Goal: Information Seeking & Learning: Learn about a topic

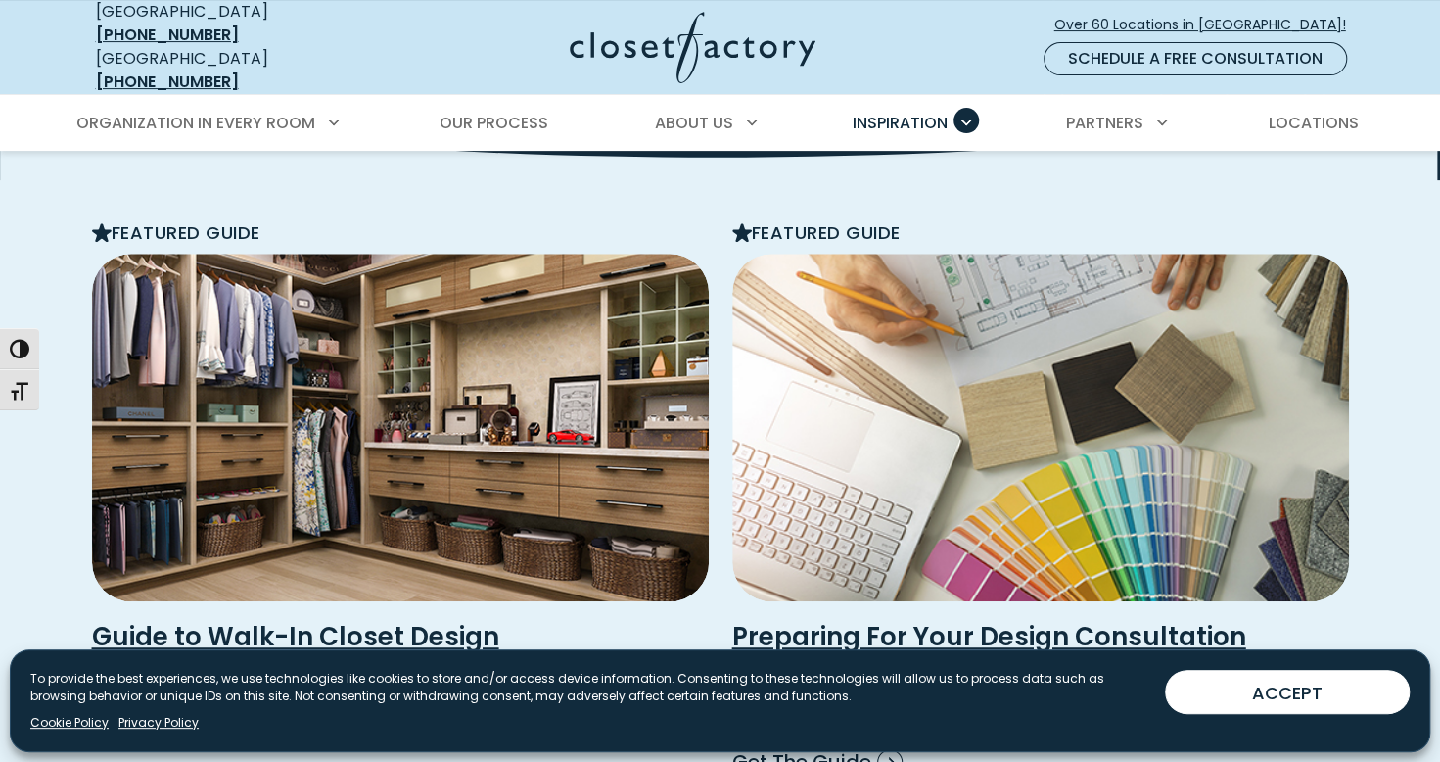
scroll to position [327, 0]
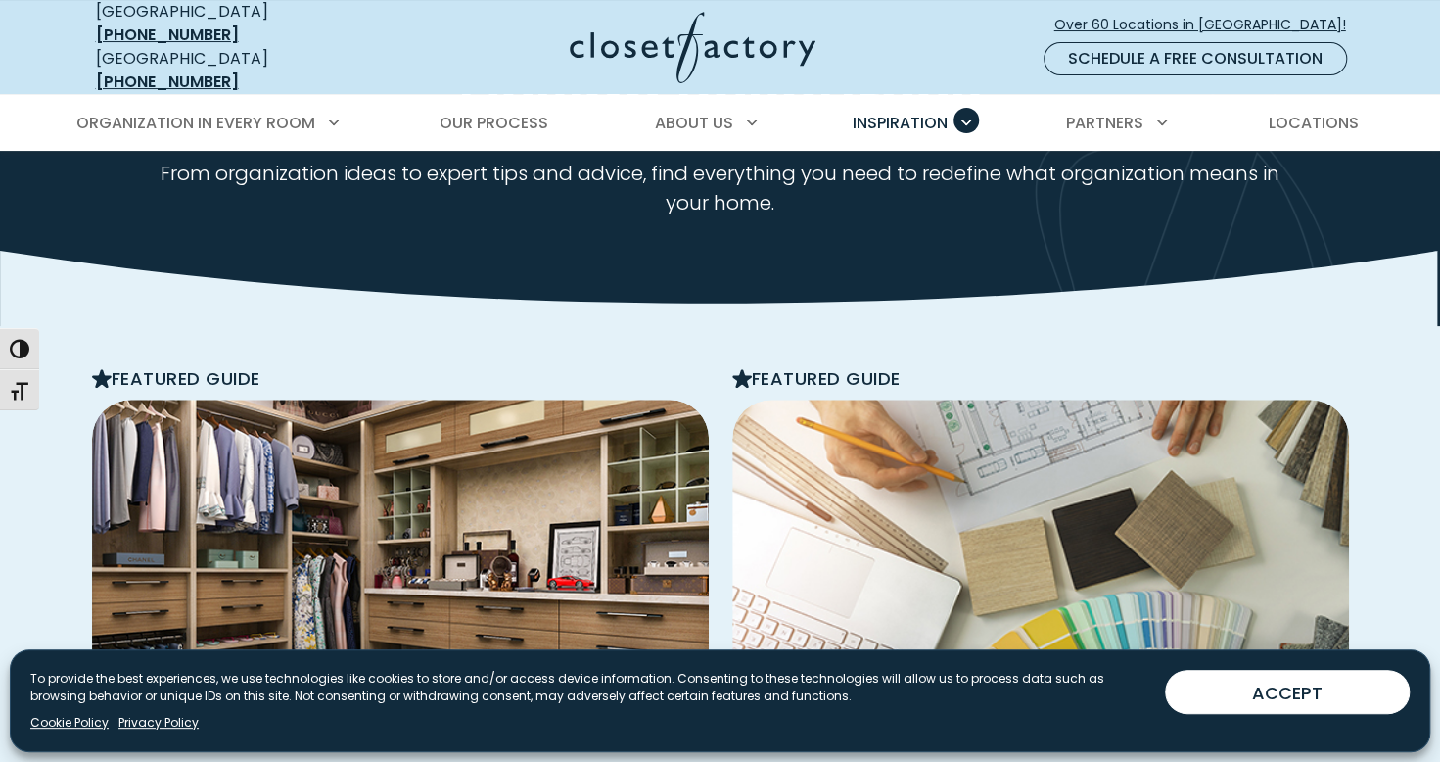
scroll to position [0, 0]
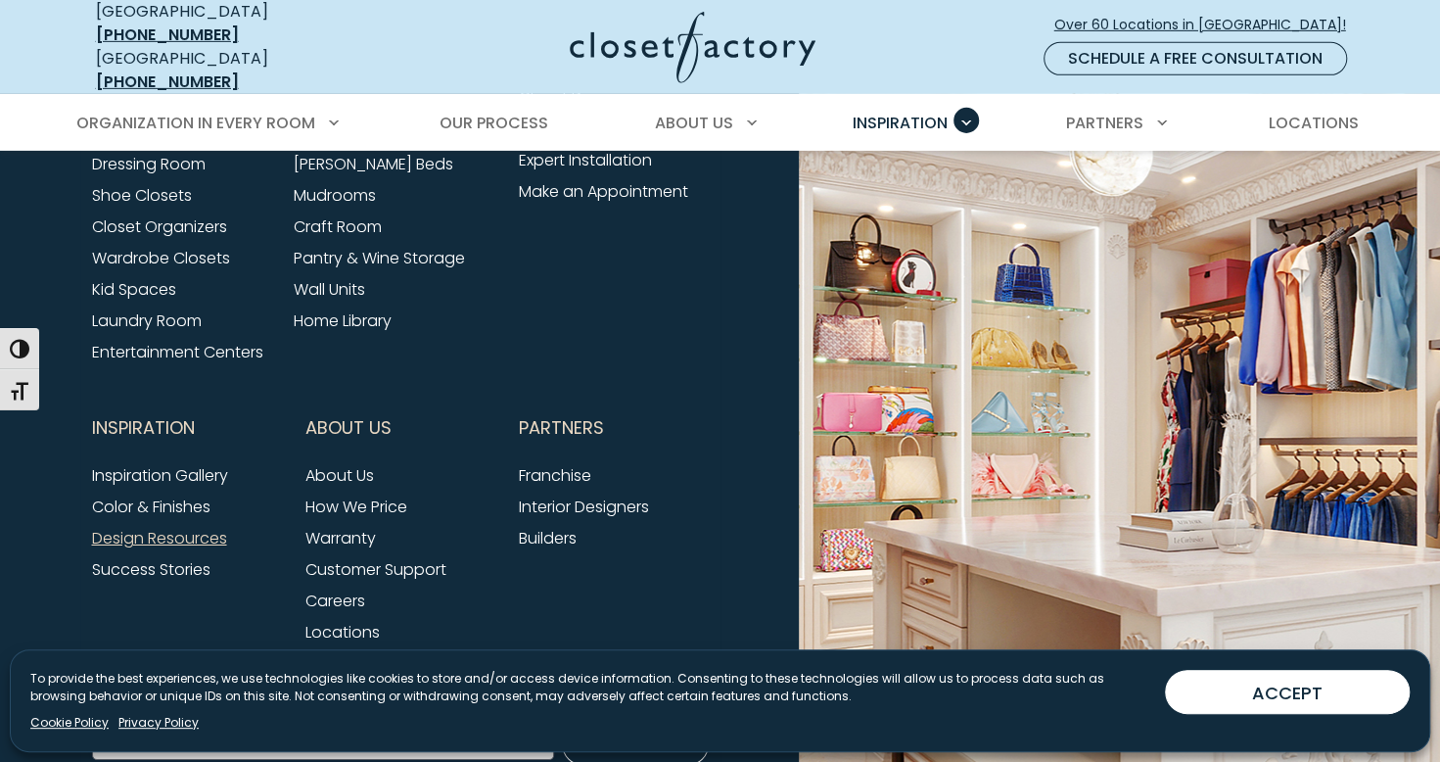
click at [418, 460] on li "About Us" at bounding box center [400, 475] width 190 height 31
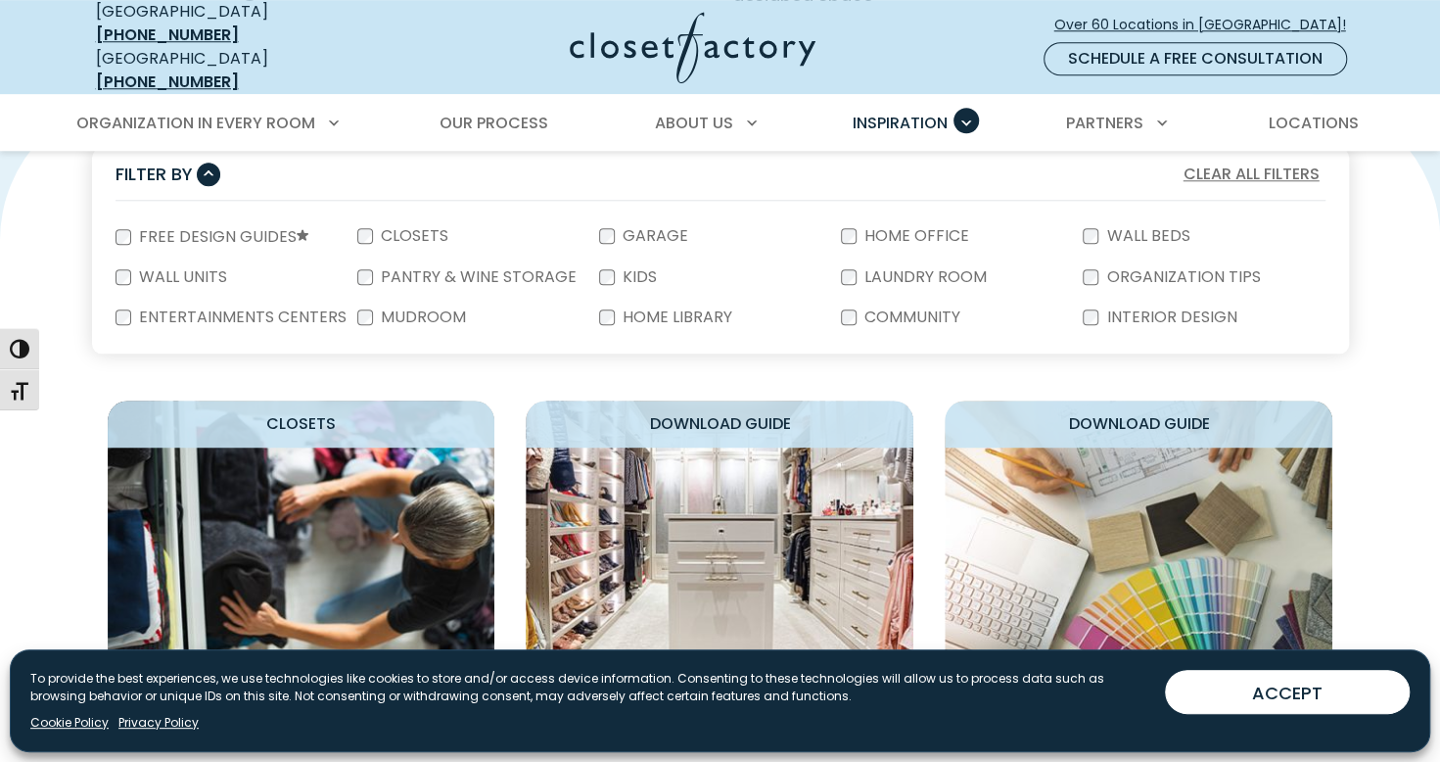
scroll to position [1056, 0]
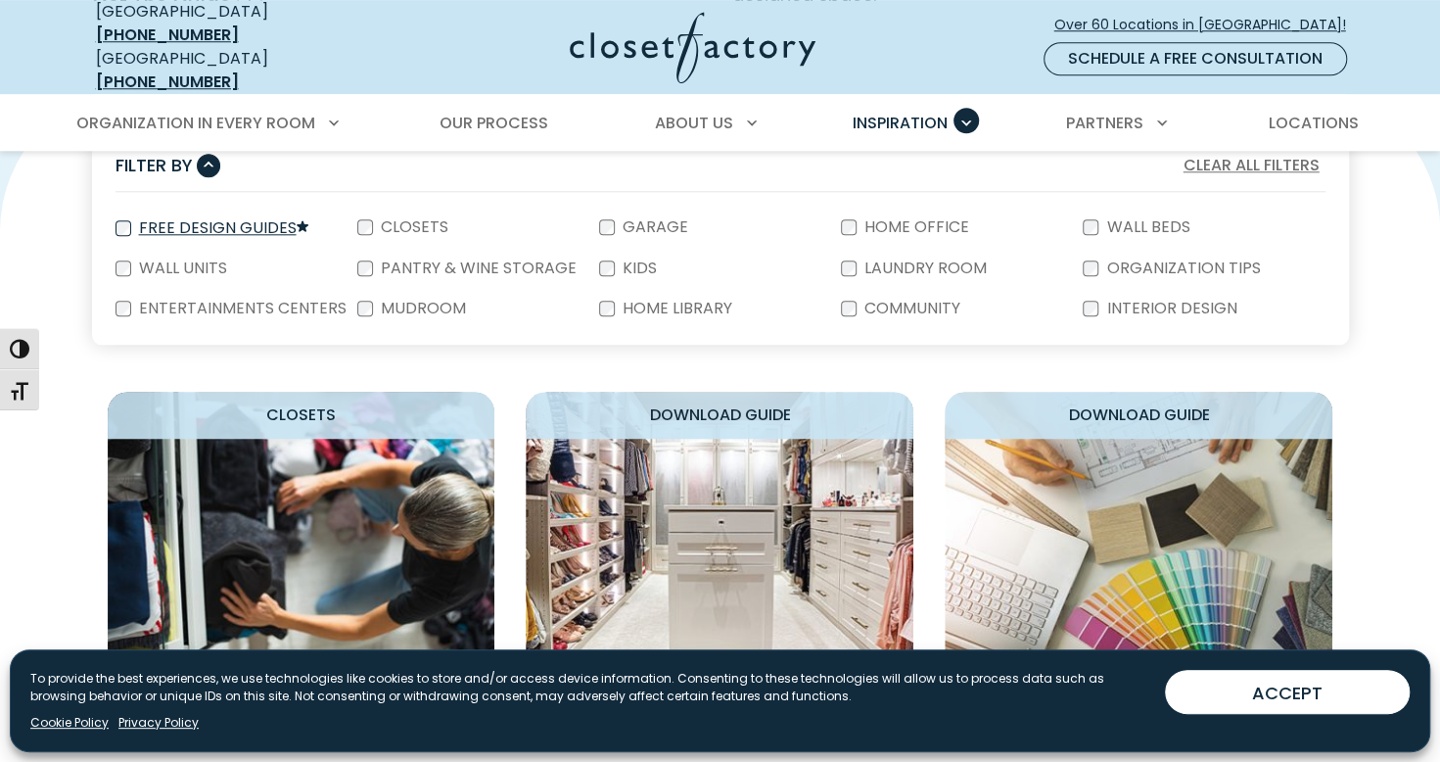
click at [180, 220] on label "Free Design Guides" at bounding box center [221, 228] width 181 height 17
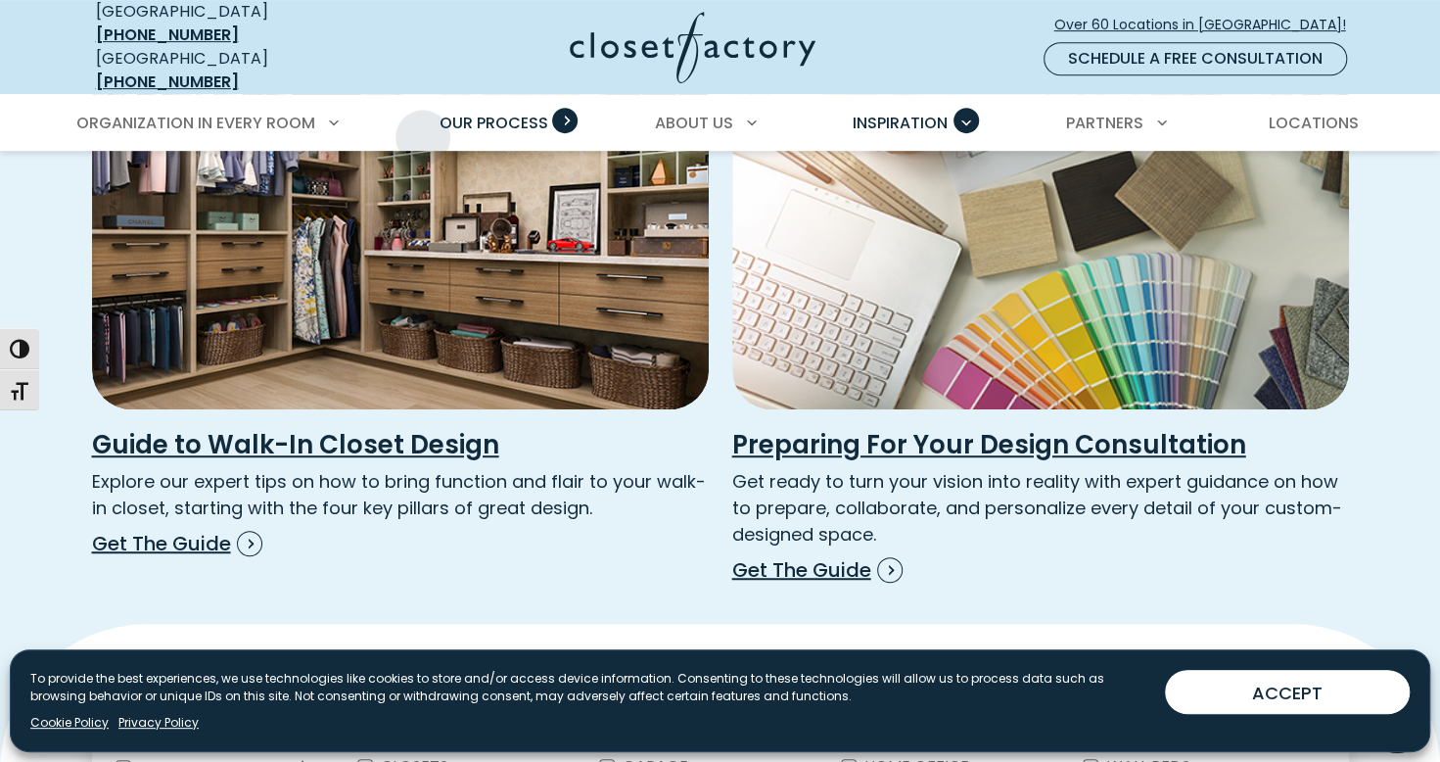
scroll to position [509, 0]
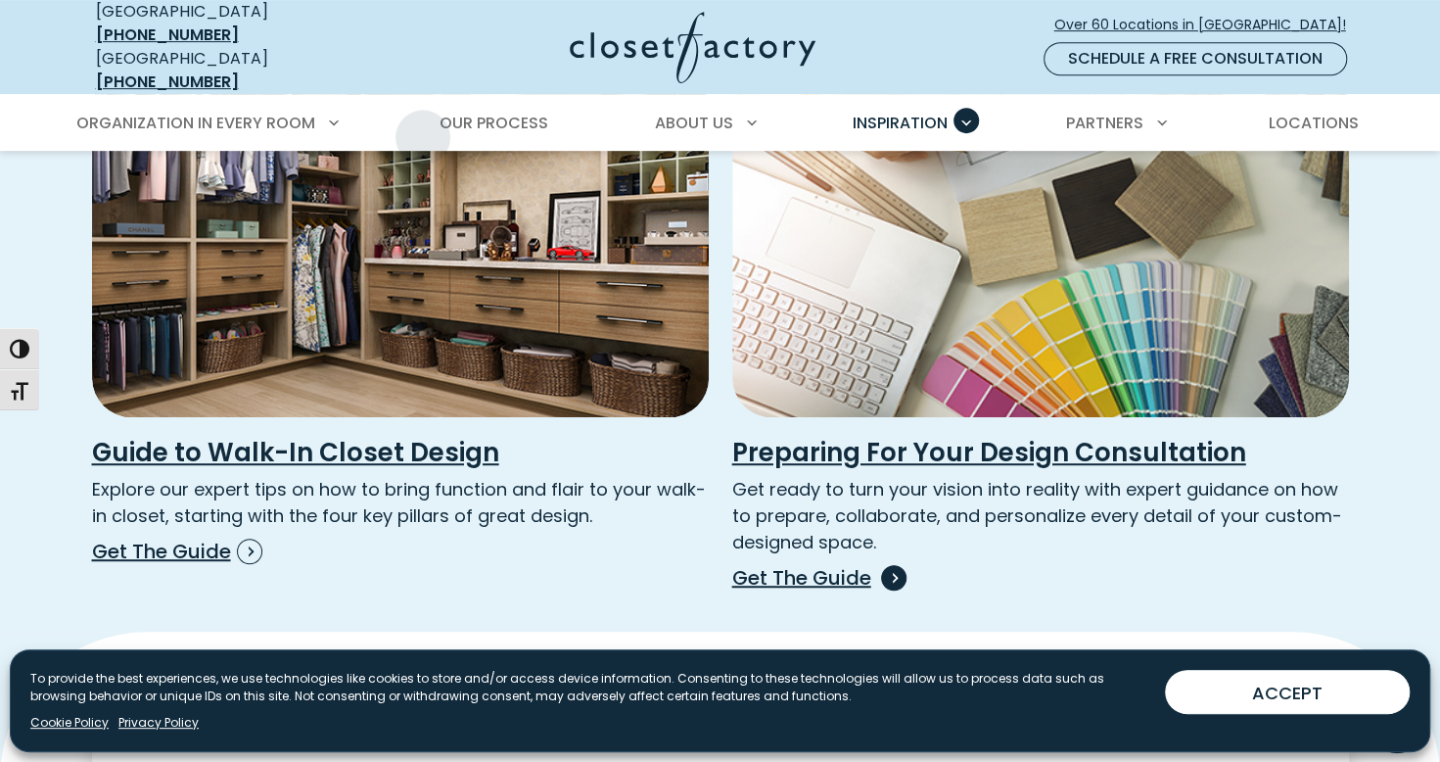
click at [1204, 437] on h3 "Preparing For Your Design Consultation" at bounding box center [1040, 453] width 617 height 32
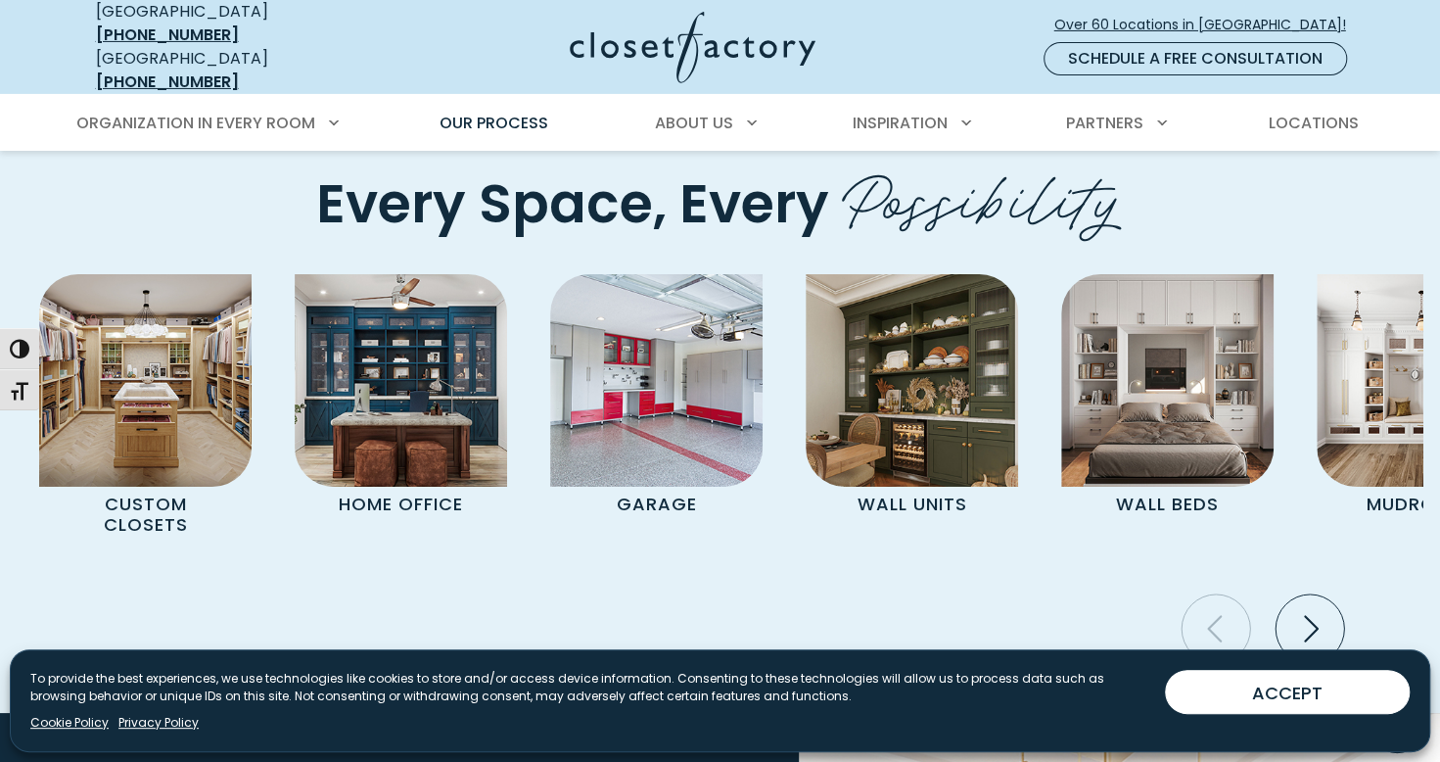
scroll to position [3951, 0]
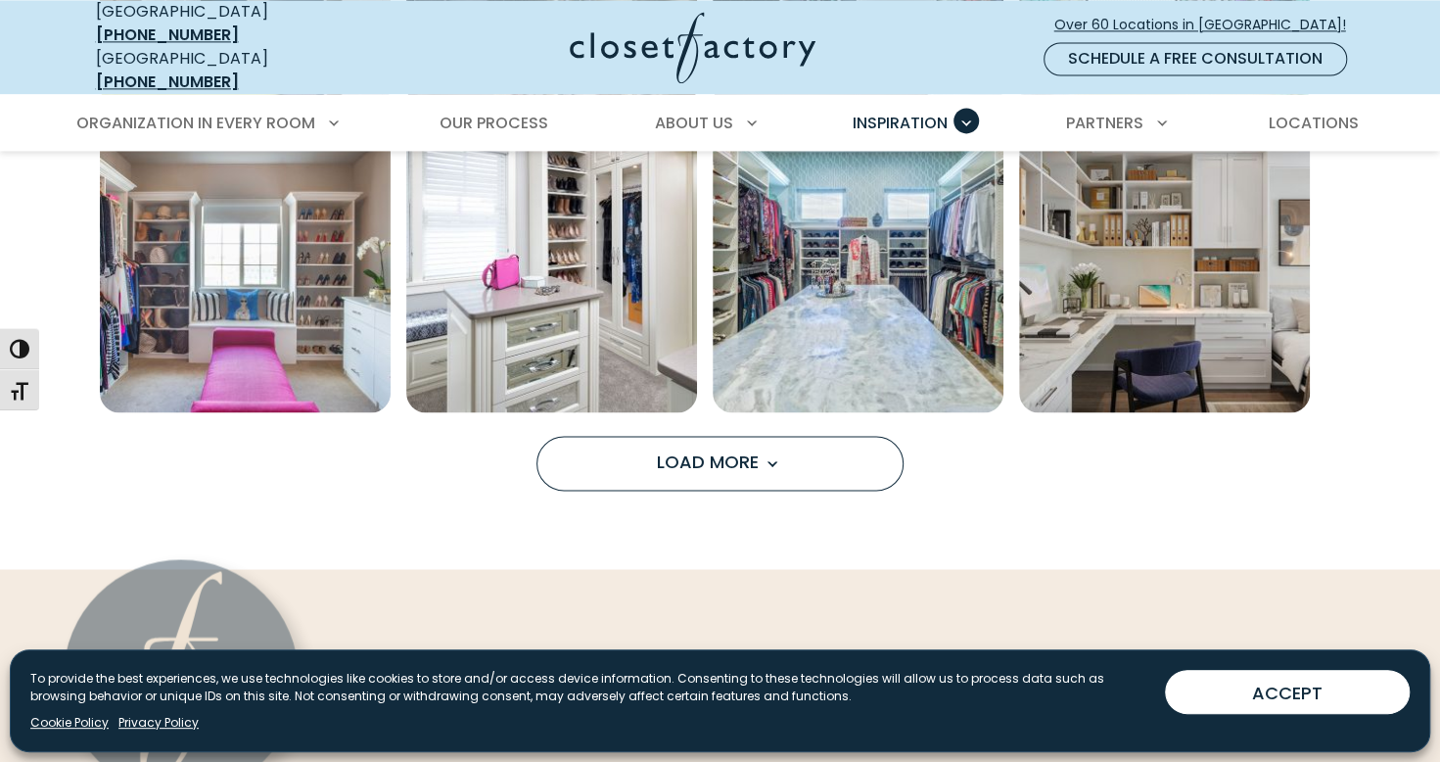
scroll to position [1675, 0]
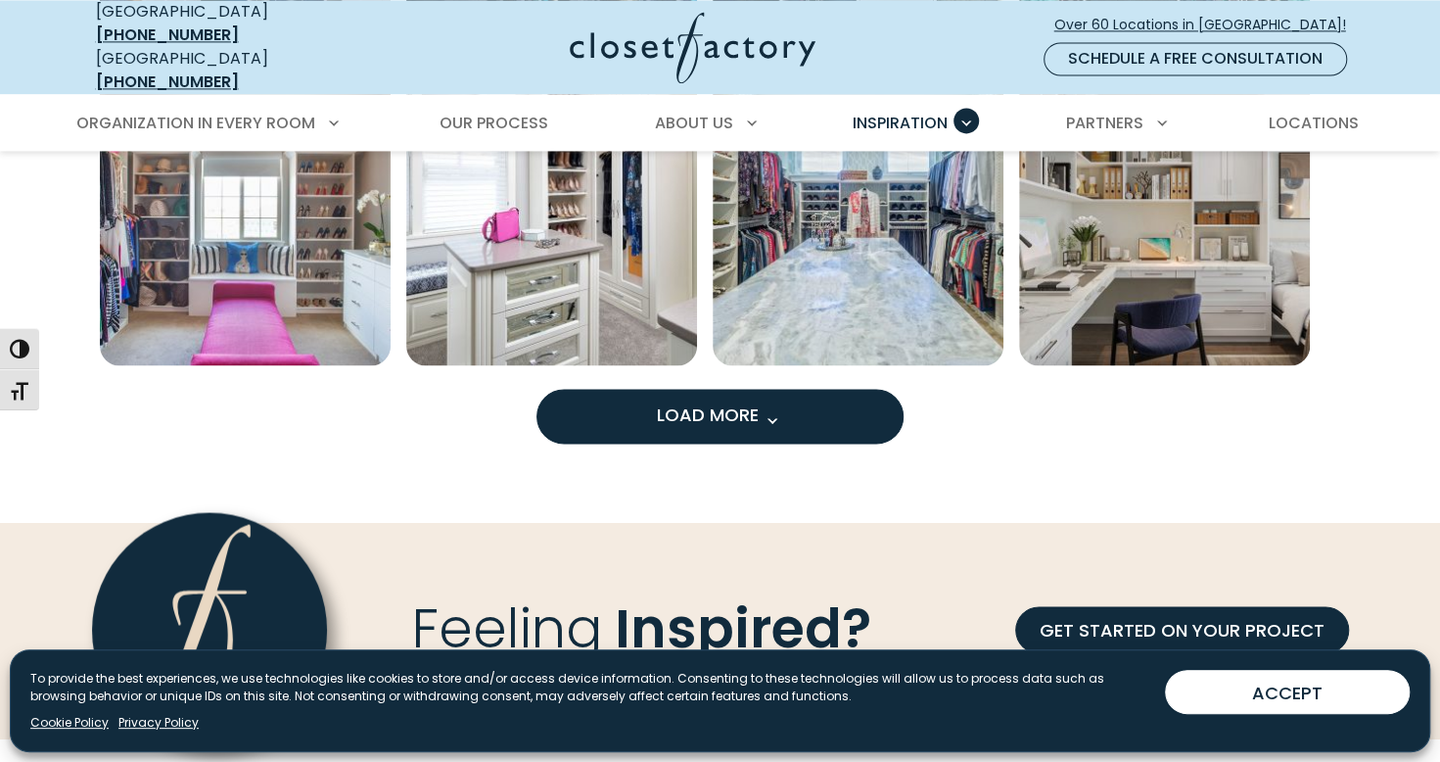
click at [840, 401] on button "Load More" at bounding box center [719, 416] width 367 height 55
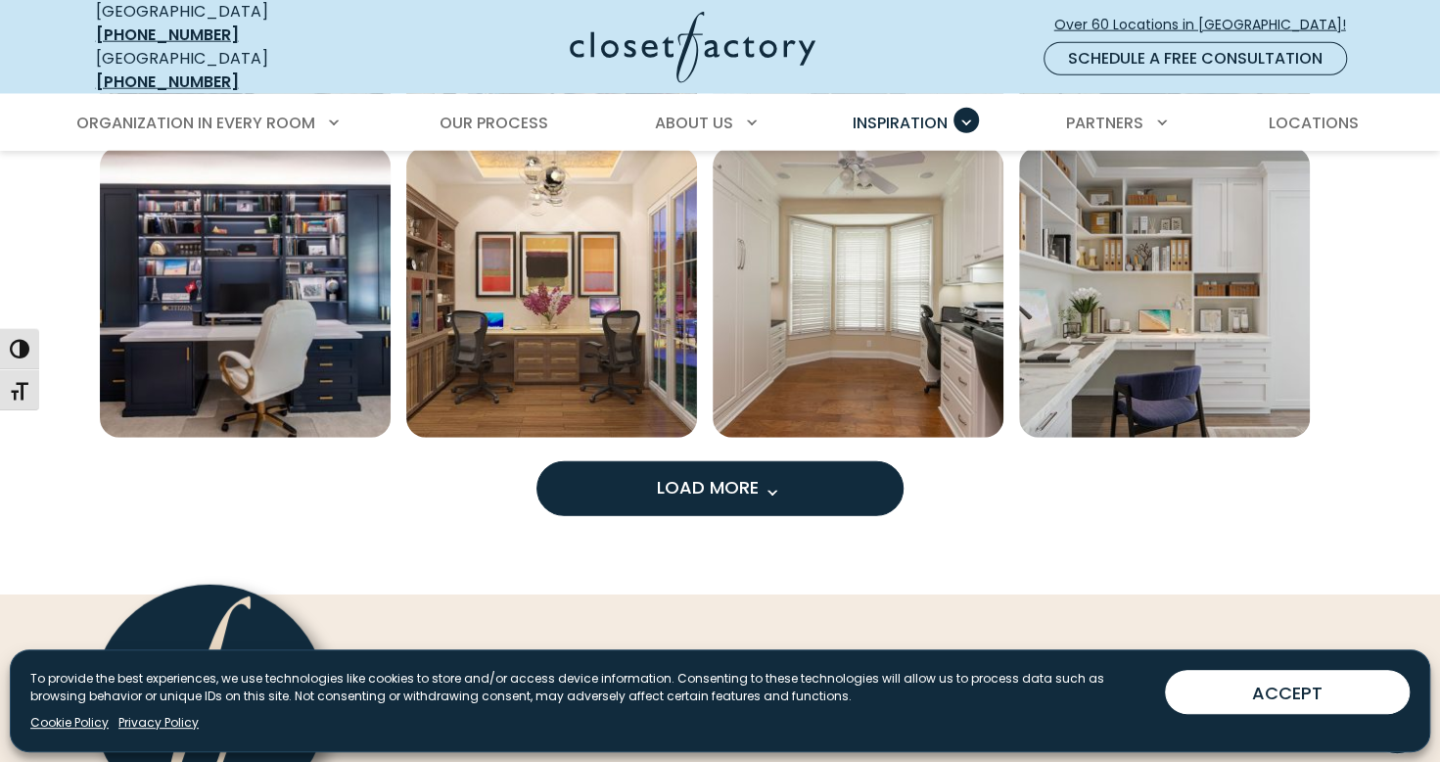
scroll to position [2829, 0]
click at [825, 476] on button "Load More" at bounding box center [719, 487] width 367 height 55
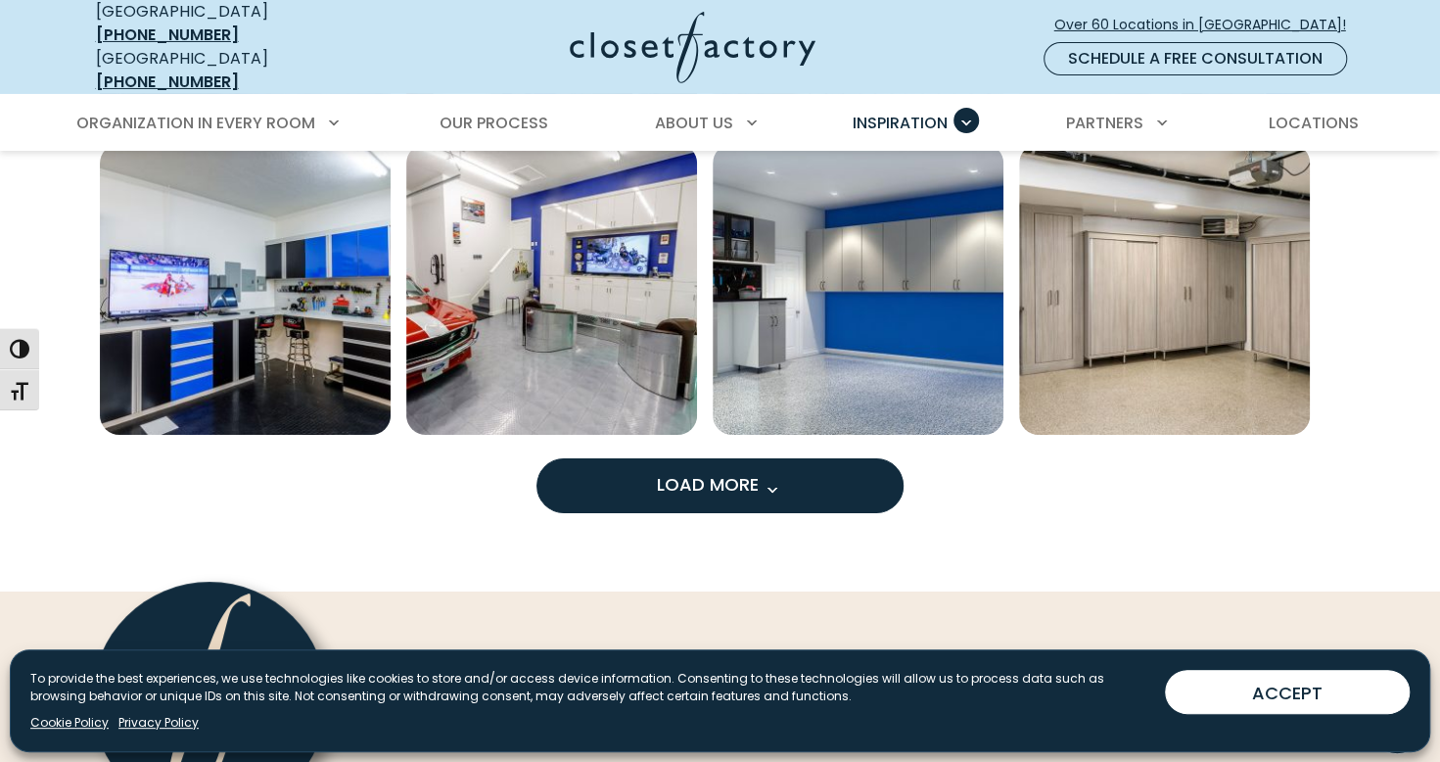
scroll to position [4039, 0]
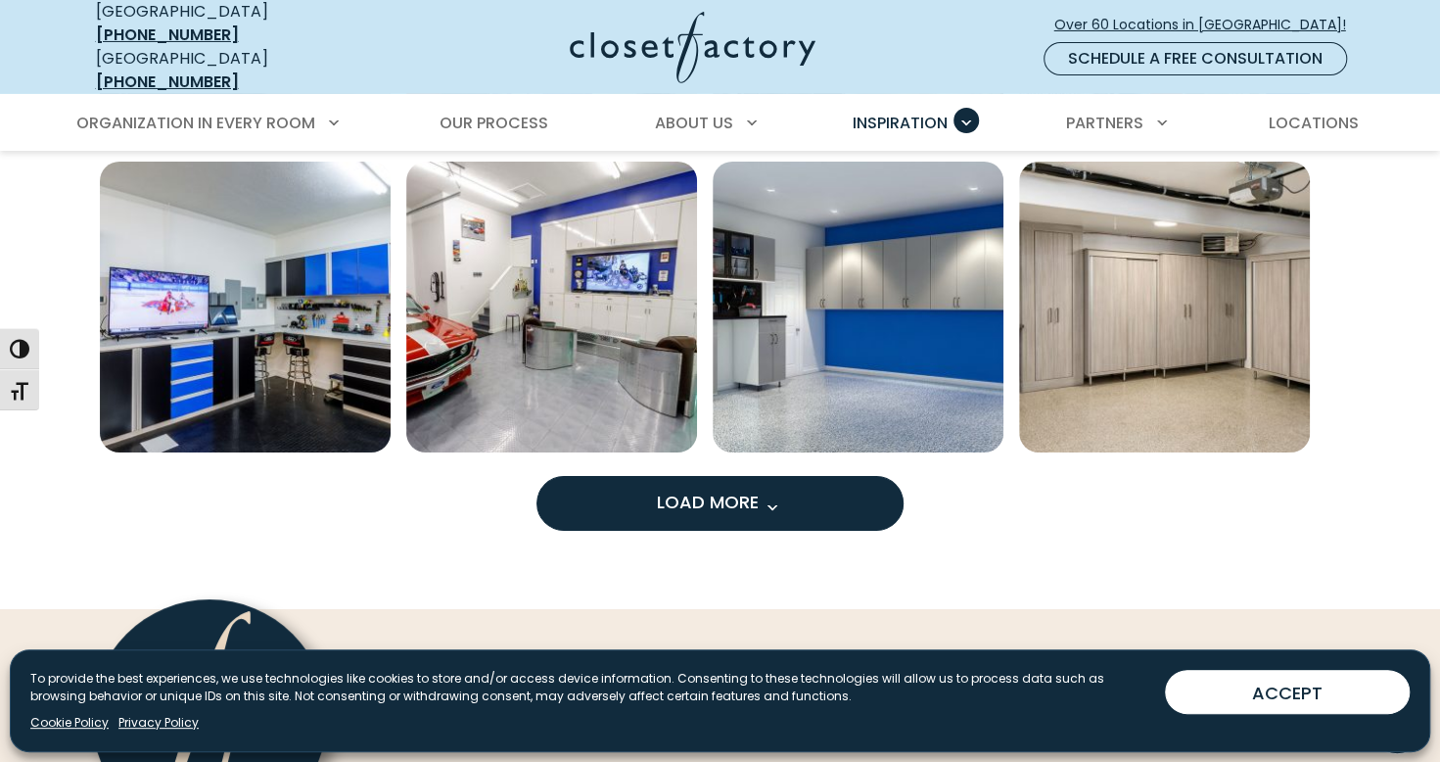
click at [838, 496] on button "Load More" at bounding box center [719, 503] width 367 height 55
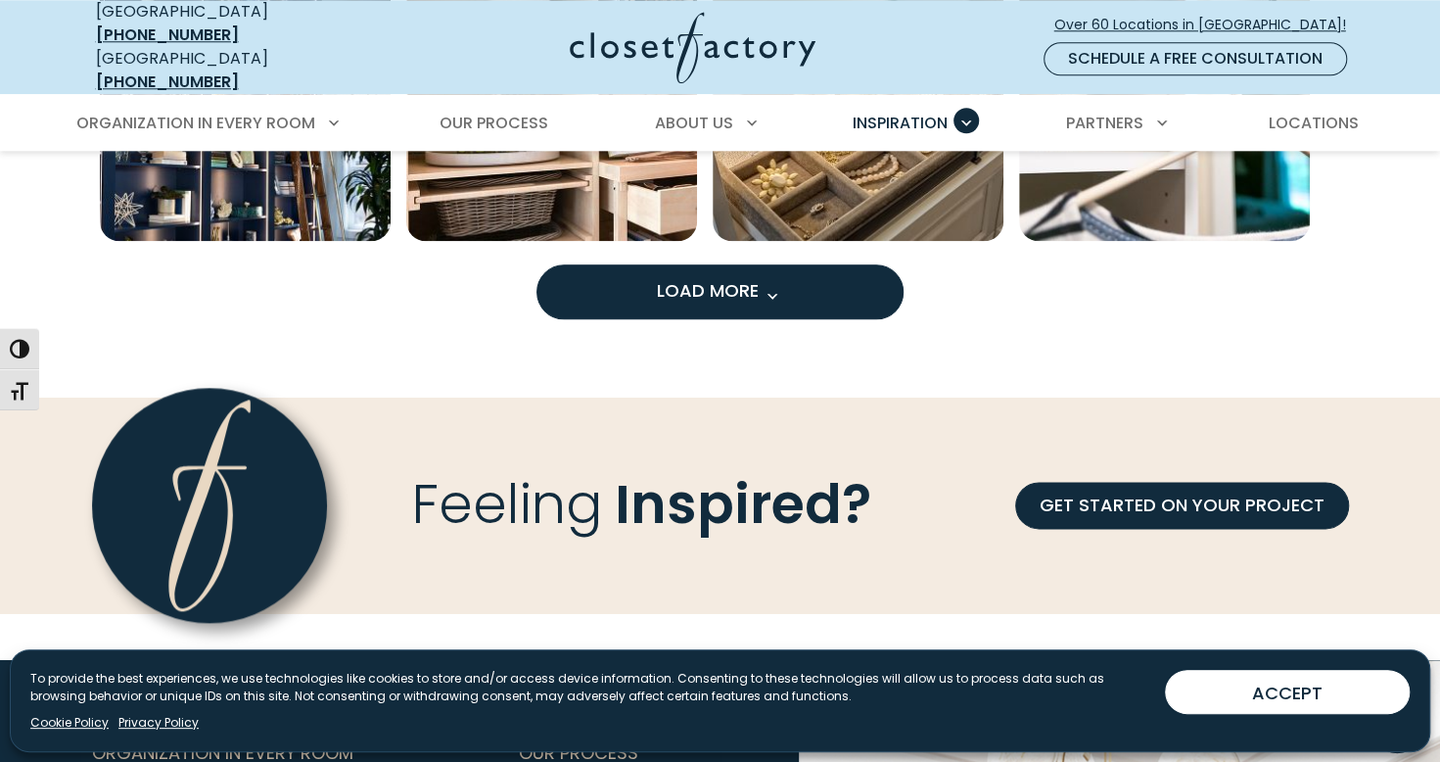
scroll to position [5454, 0]
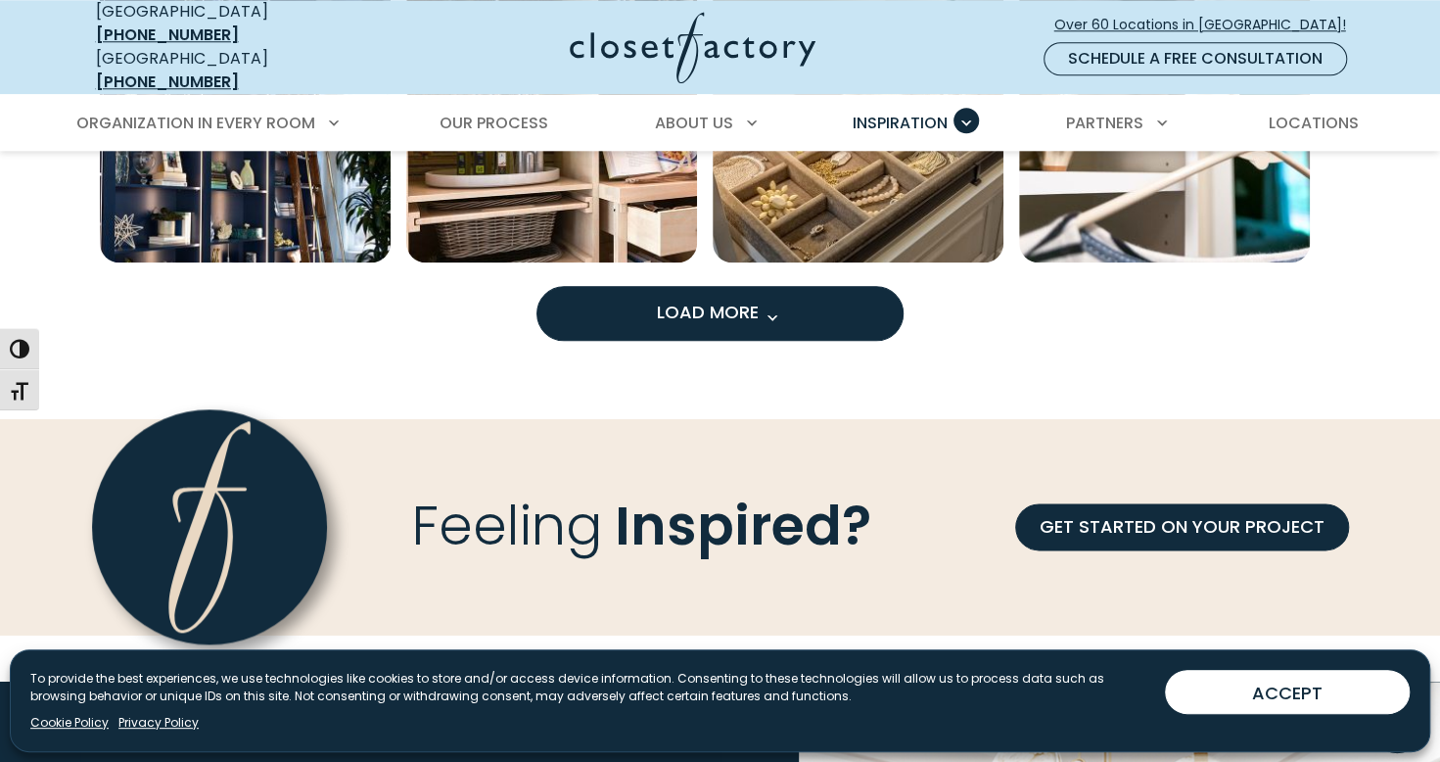
click at [848, 292] on button "Load More" at bounding box center [719, 313] width 367 height 55
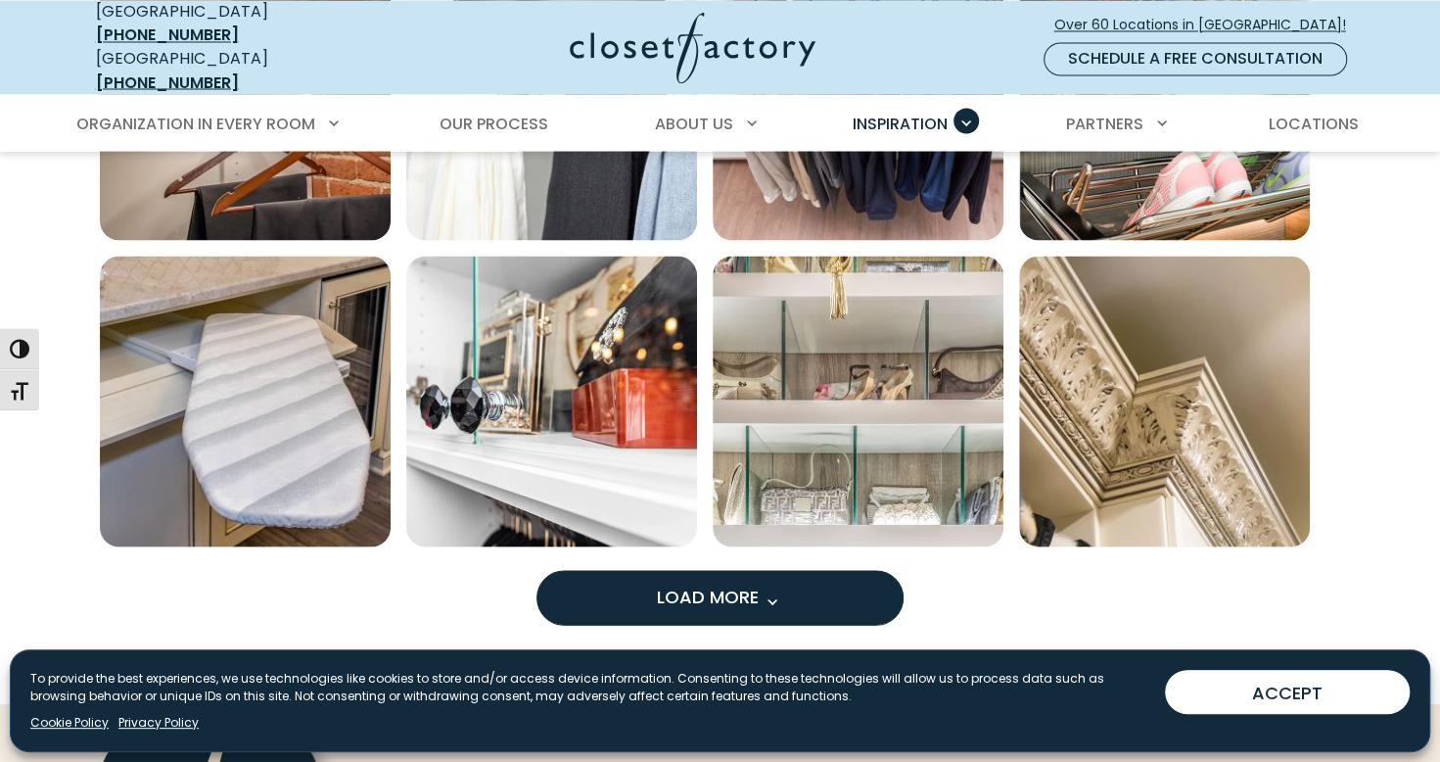
scroll to position [6440, 0]
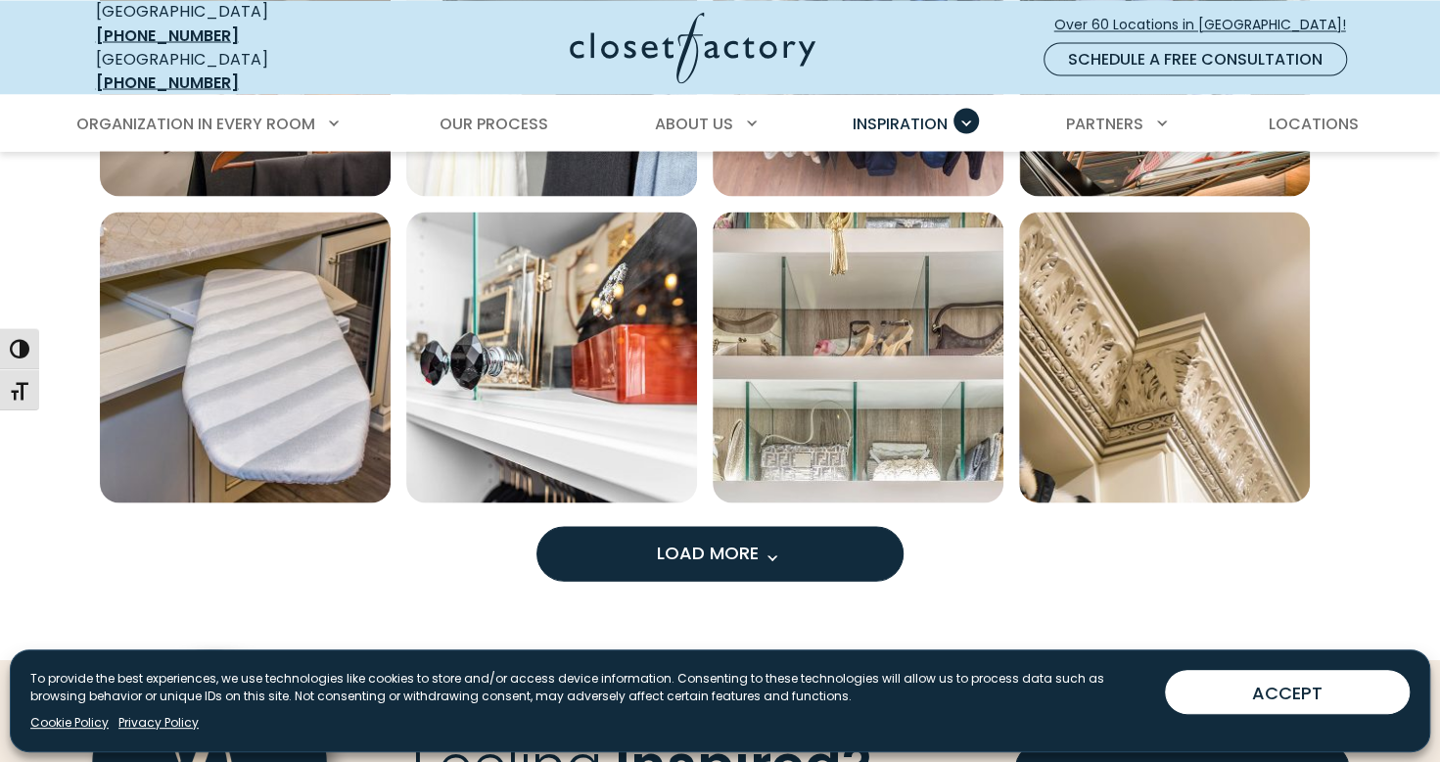
click at [777, 554] on button "Load More" at bounding box center [719, 553] width 367 height 55
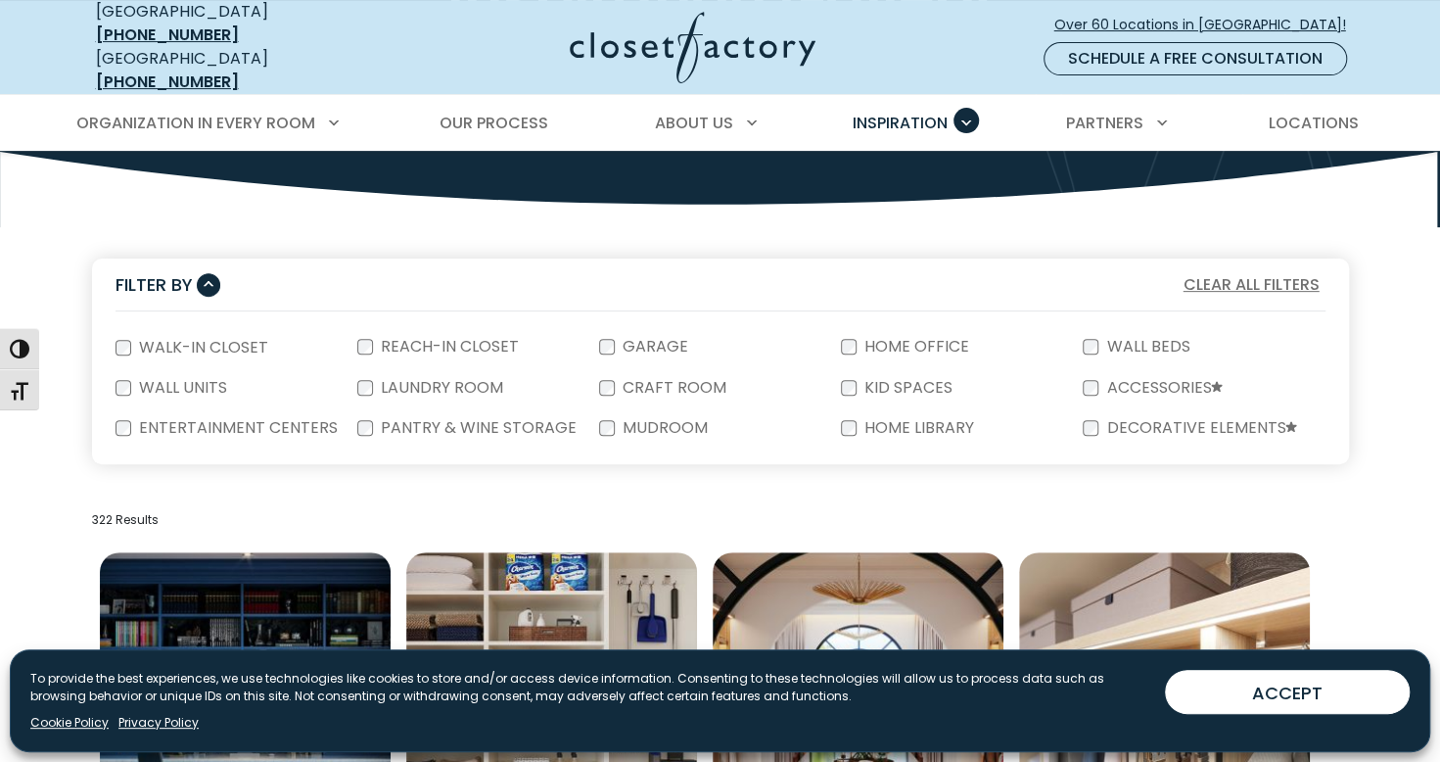
scroll to position [279, 0]
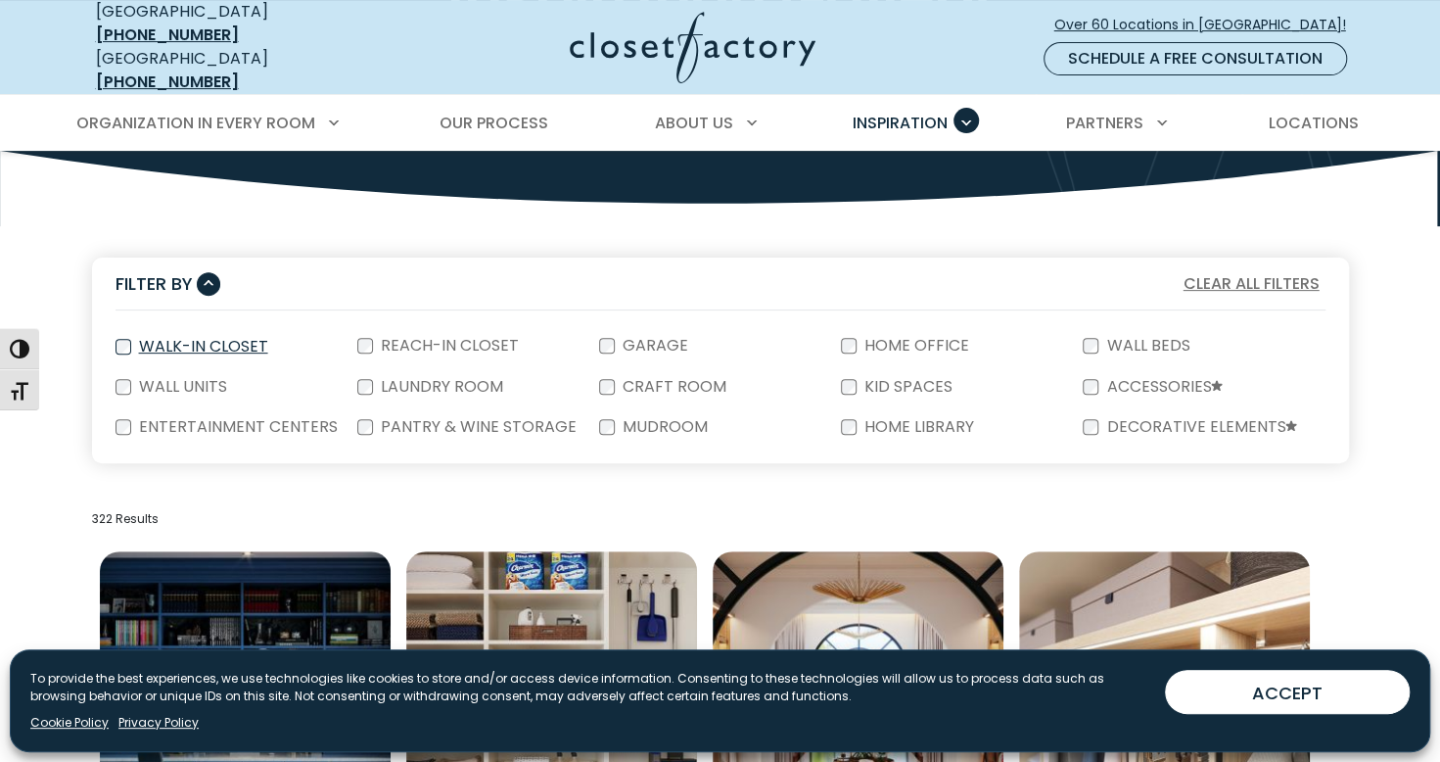
click at [138, 339] on label "Walk-In Closet" at bounding box center [201, 347] width 141 height 16
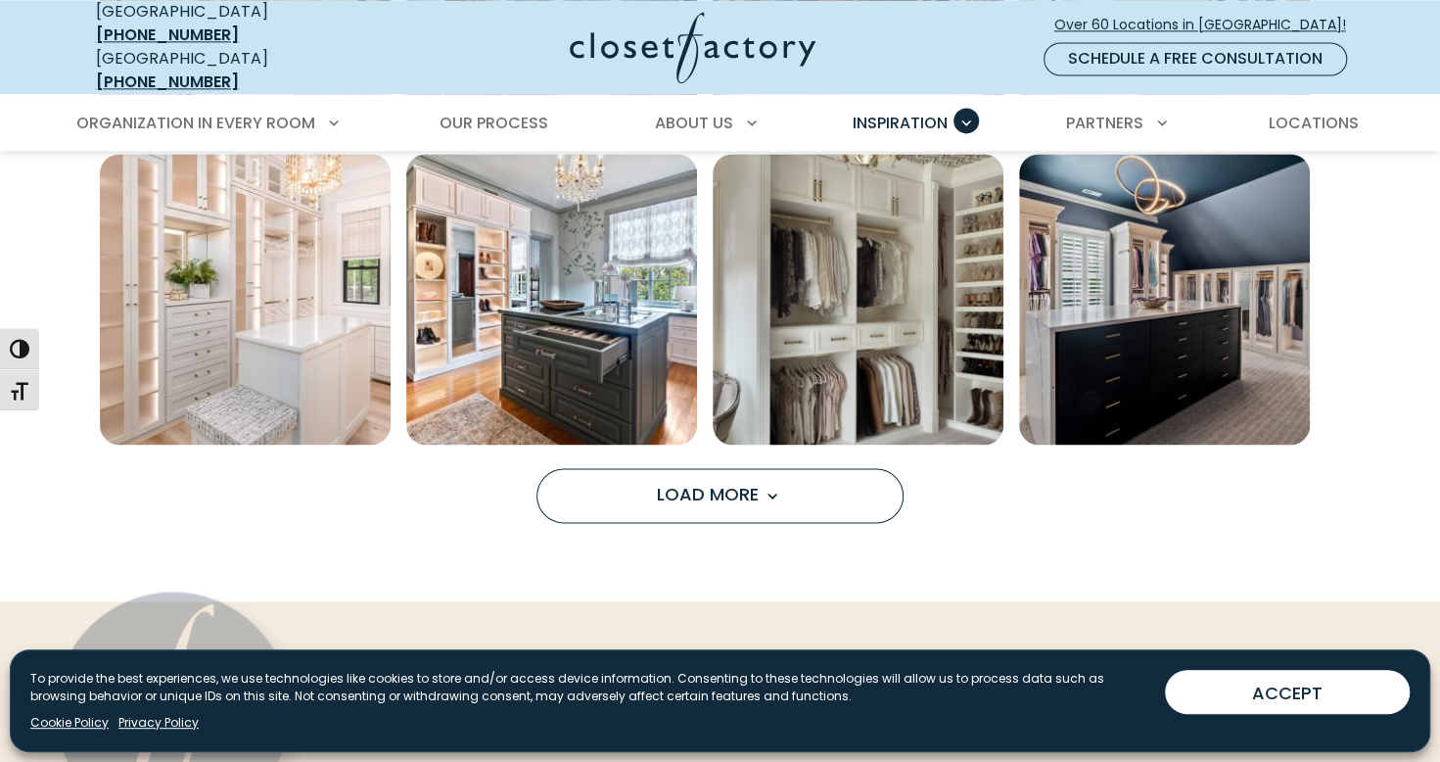
scroll to position [1603, 0]
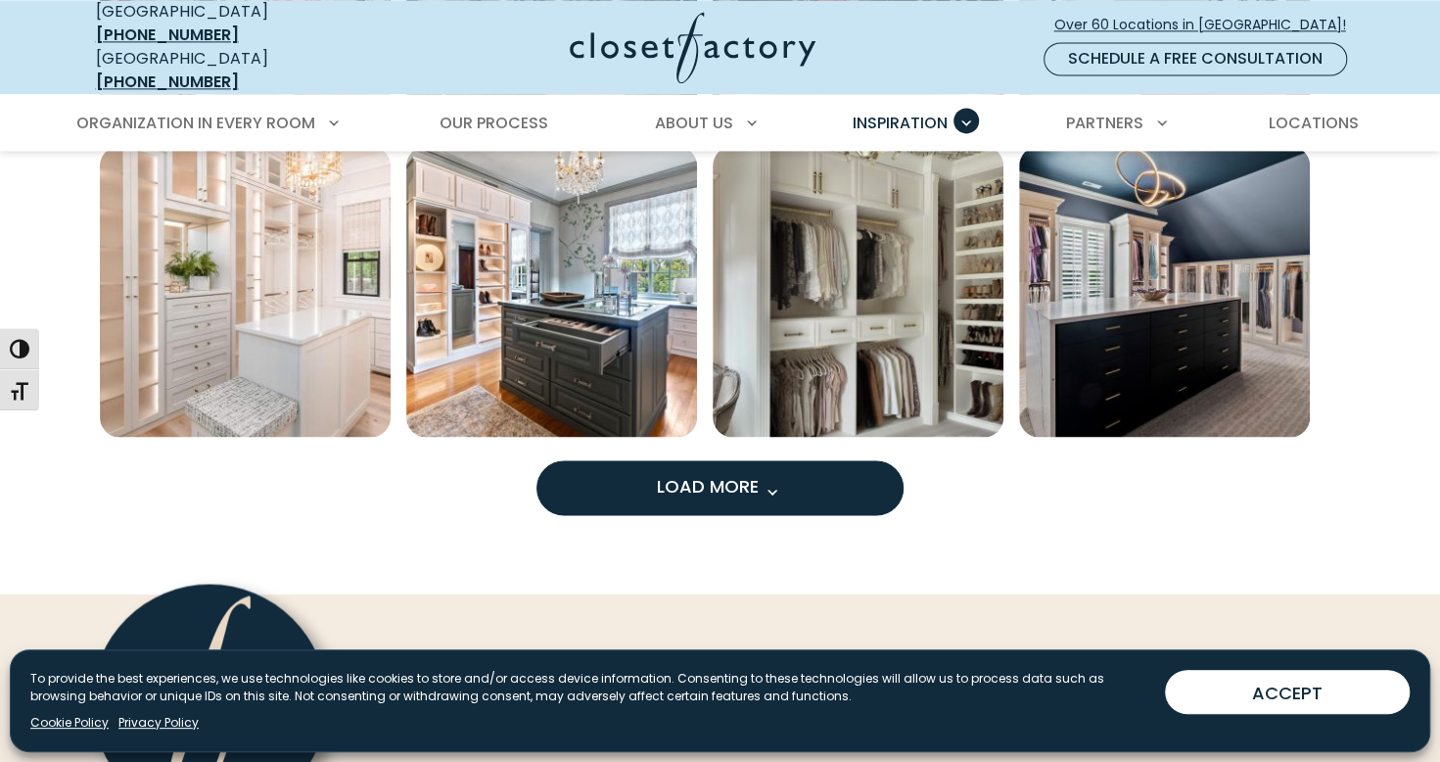
click at [848, 460] on button "Load More" at bounding box center [719, 487] width 367 height 55
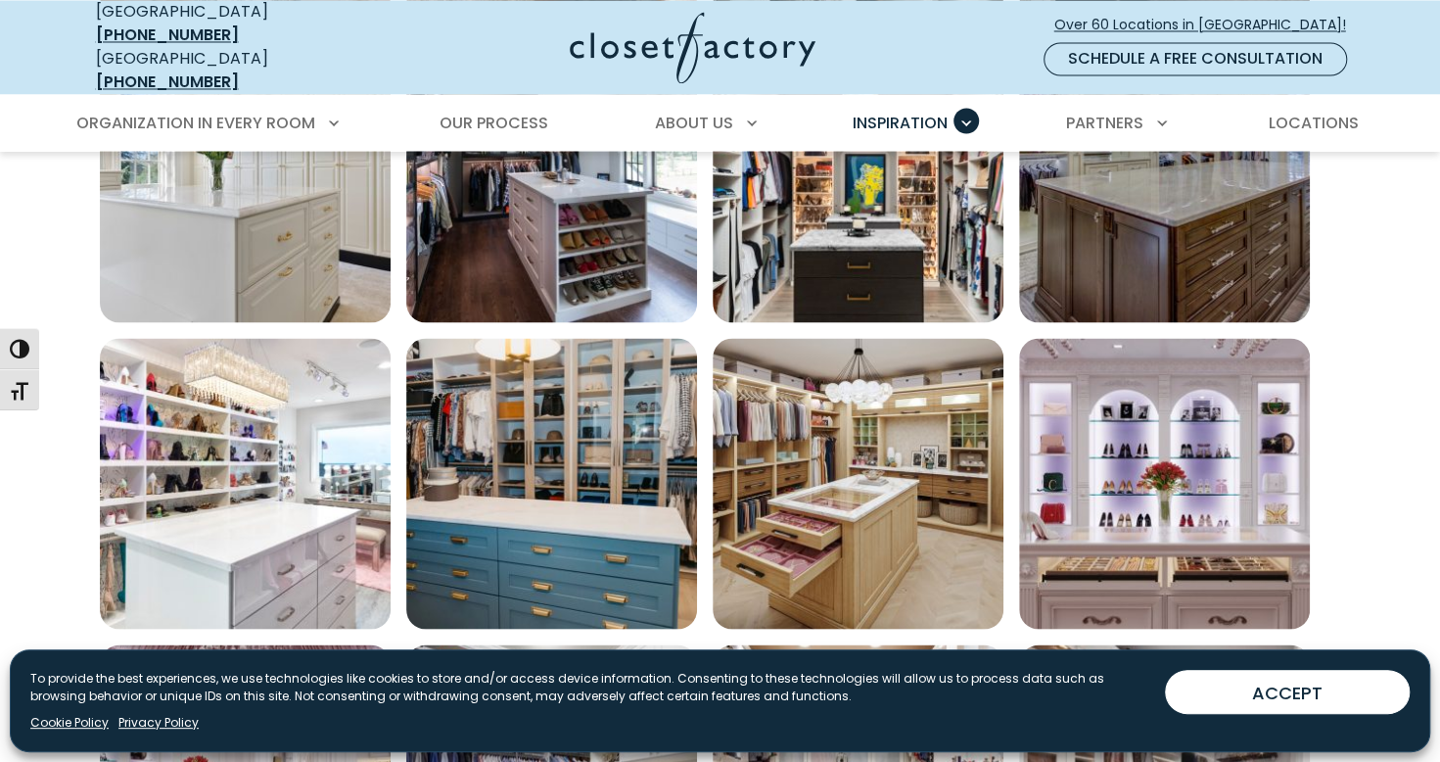
scroll to position [2037, 0]
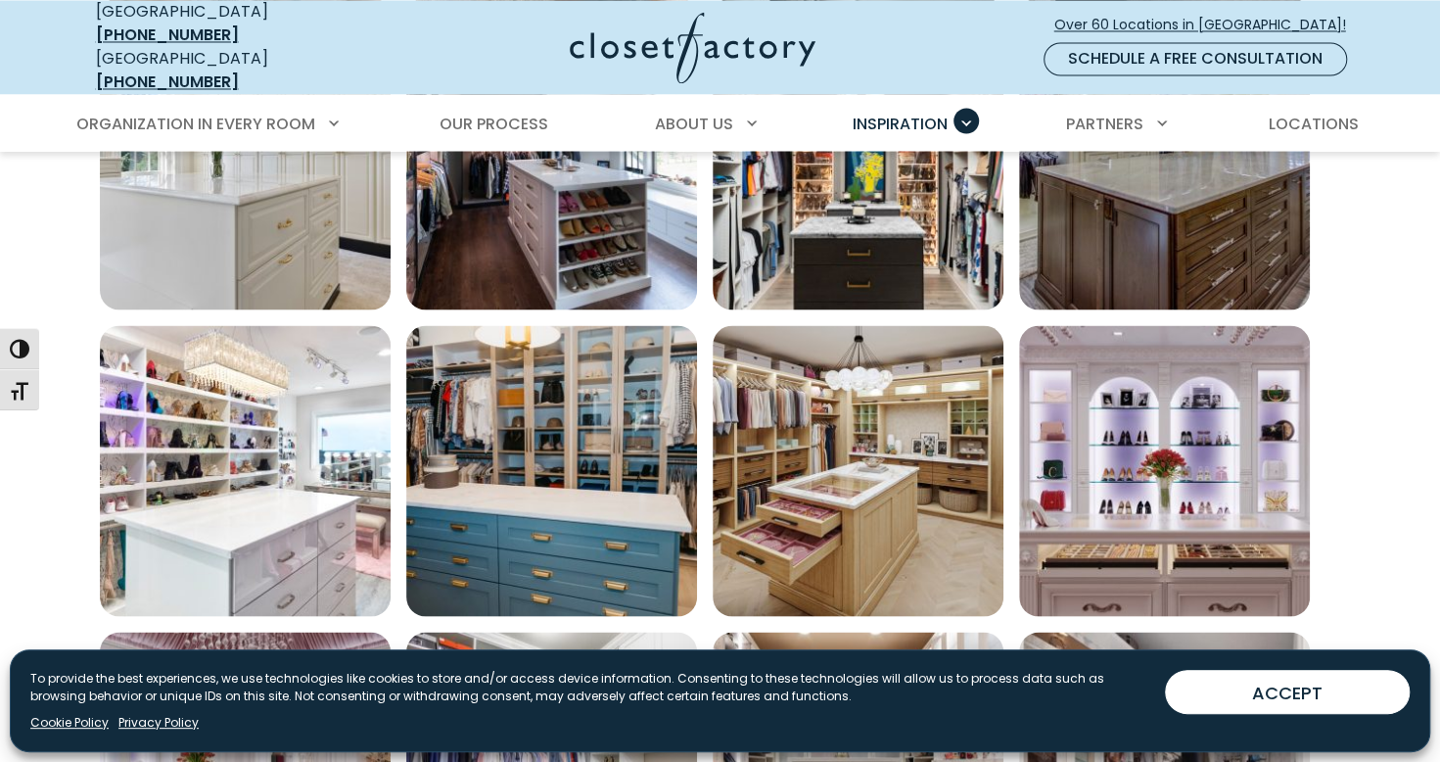
click at [296, 428] on img "Open inspiration gallery to preview enlarged image" at bounding box center [245, 470] width 291 height 291
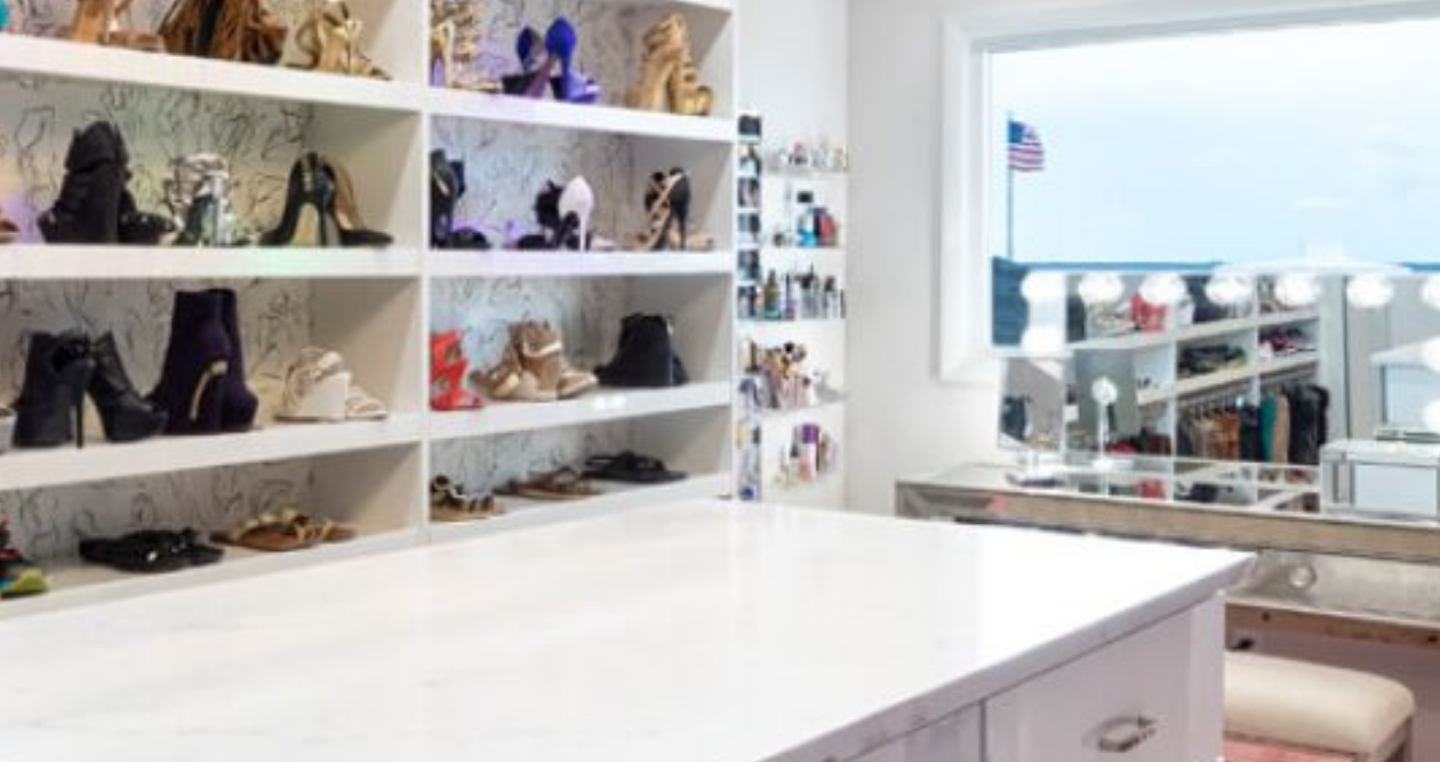
scroll to position [2032, 0]
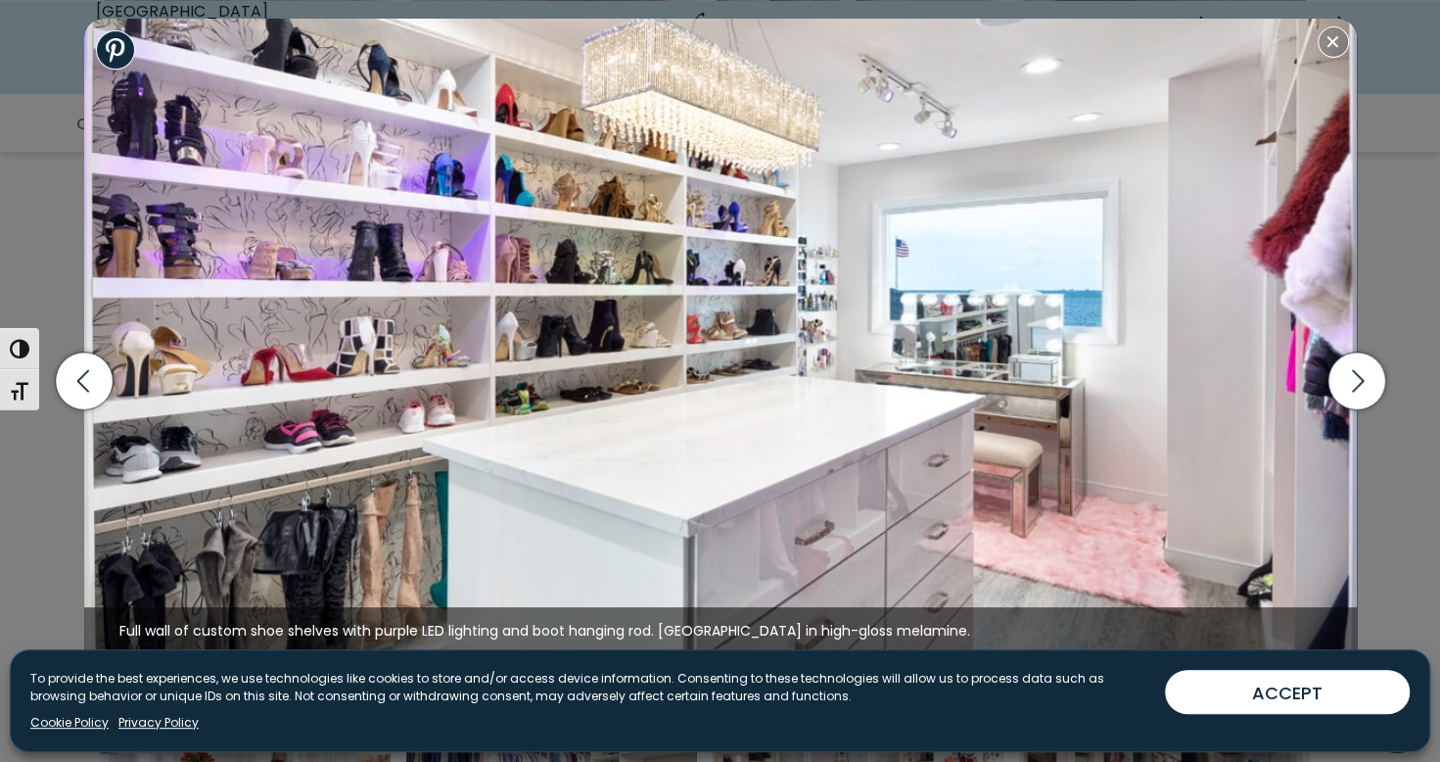
click at [1341, 26] on img at bounding box center [720, 337] width 1273 height 636
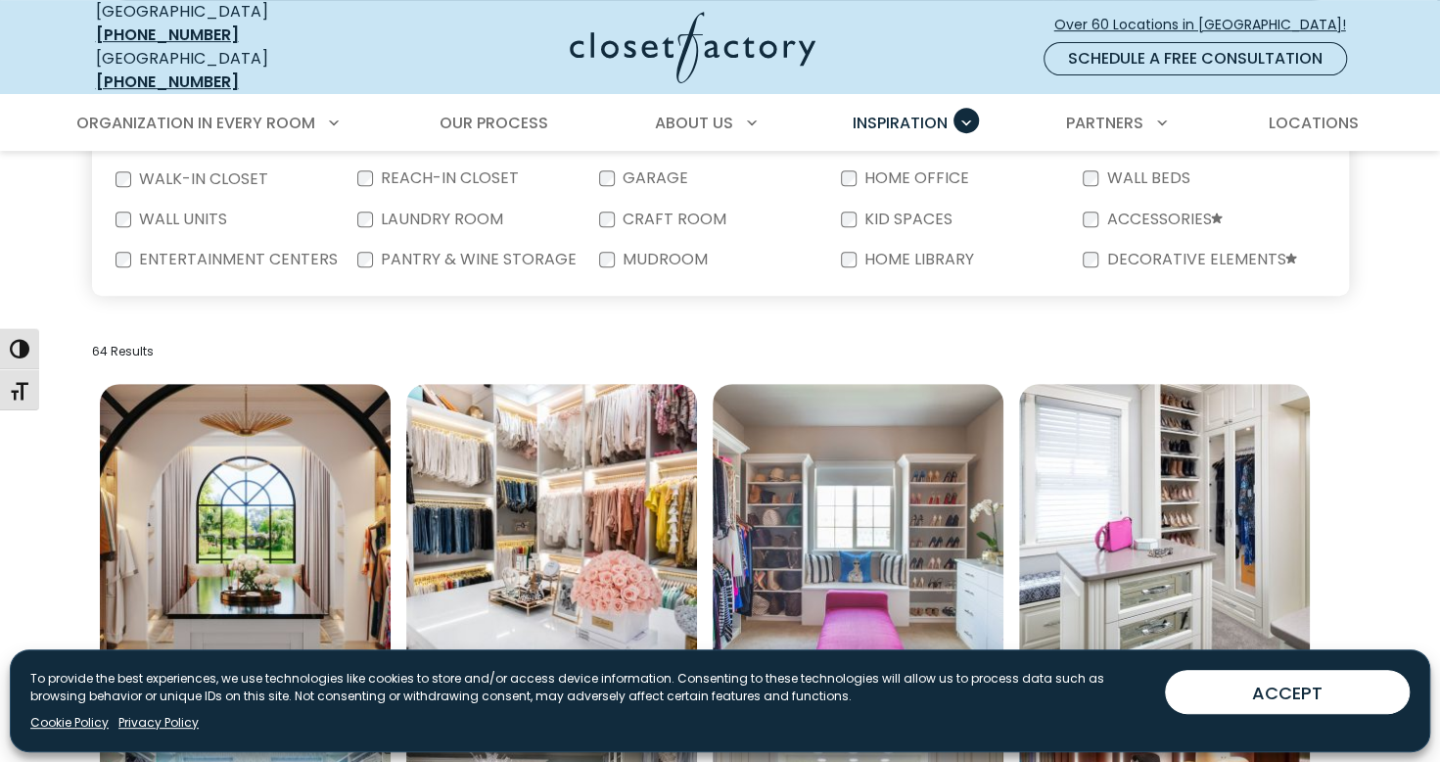
scroll to position [0, 0]
